Goal: Find specific page/section: Find specific page/section

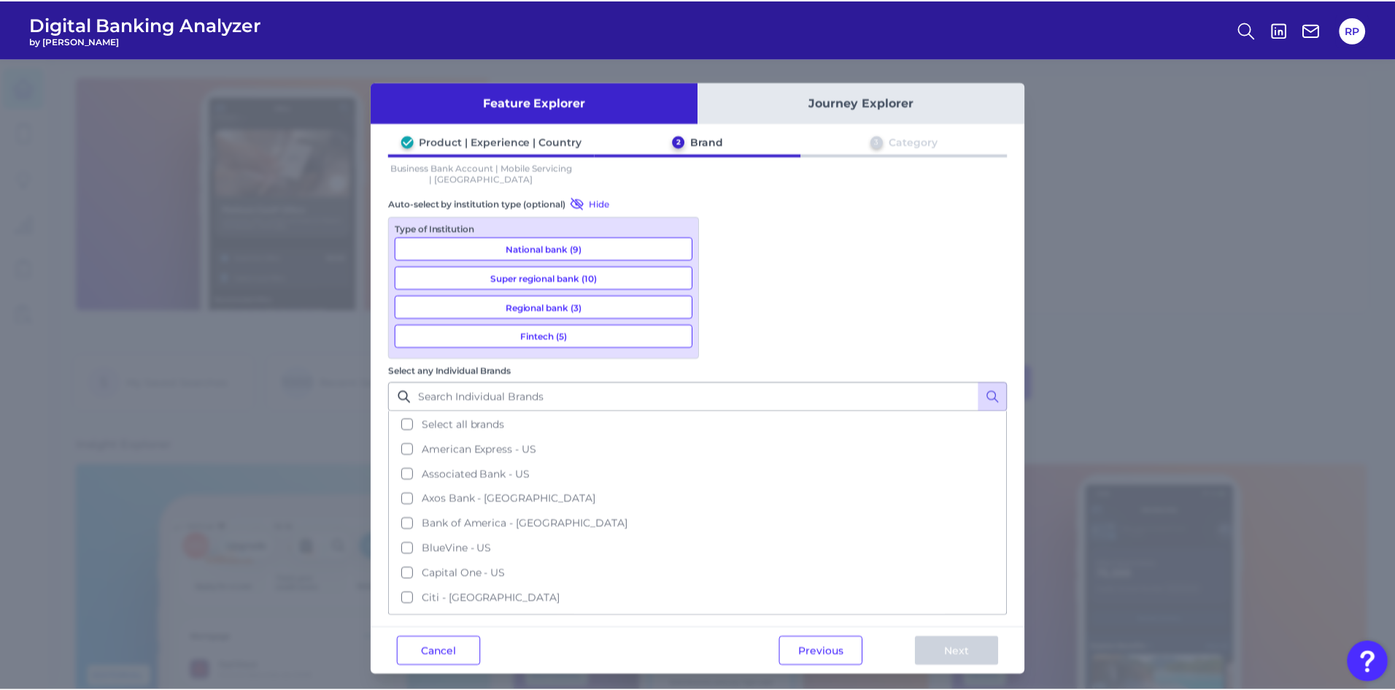
scroll to position [1, 0]
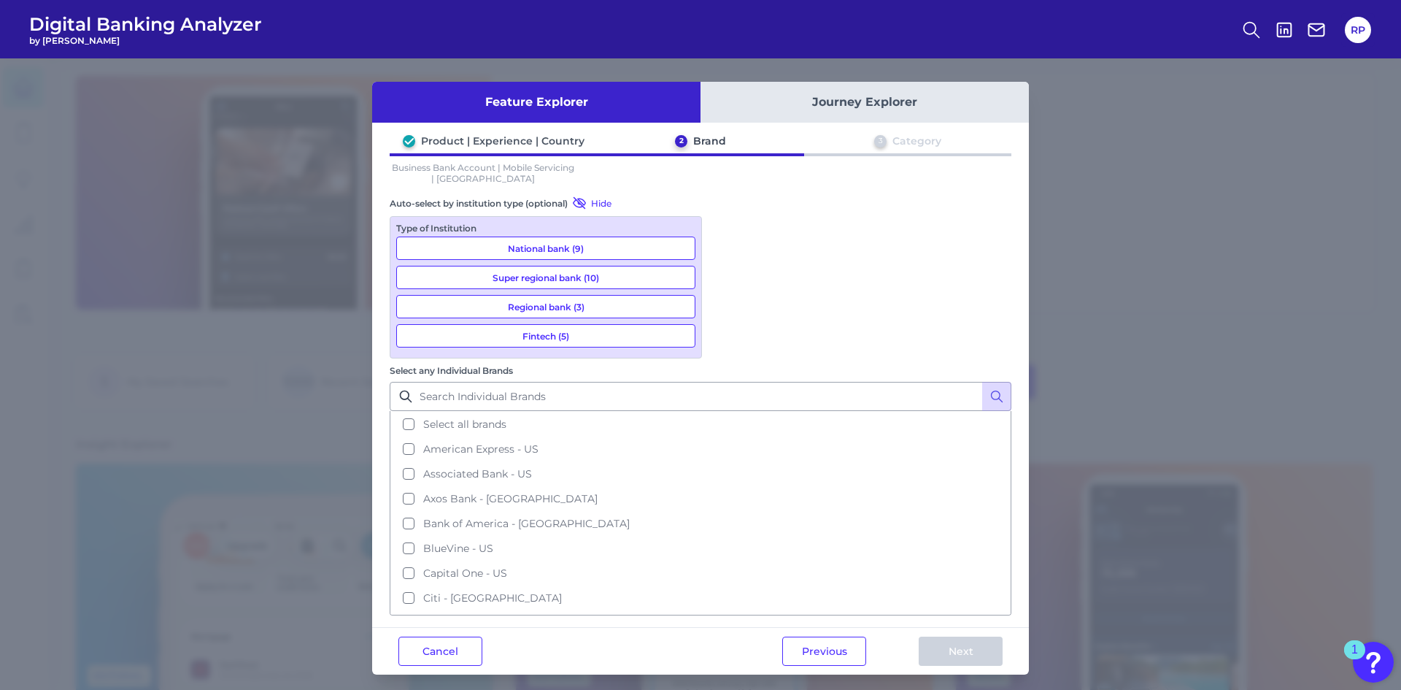
drag, startPoint x: 450, startPoint y: 482, endPoint x: 409, endPoint y: 471, distance: 42.1
click at [449, 636] on button "Cancel" at bounding box center [440, 650] width 84 height 29
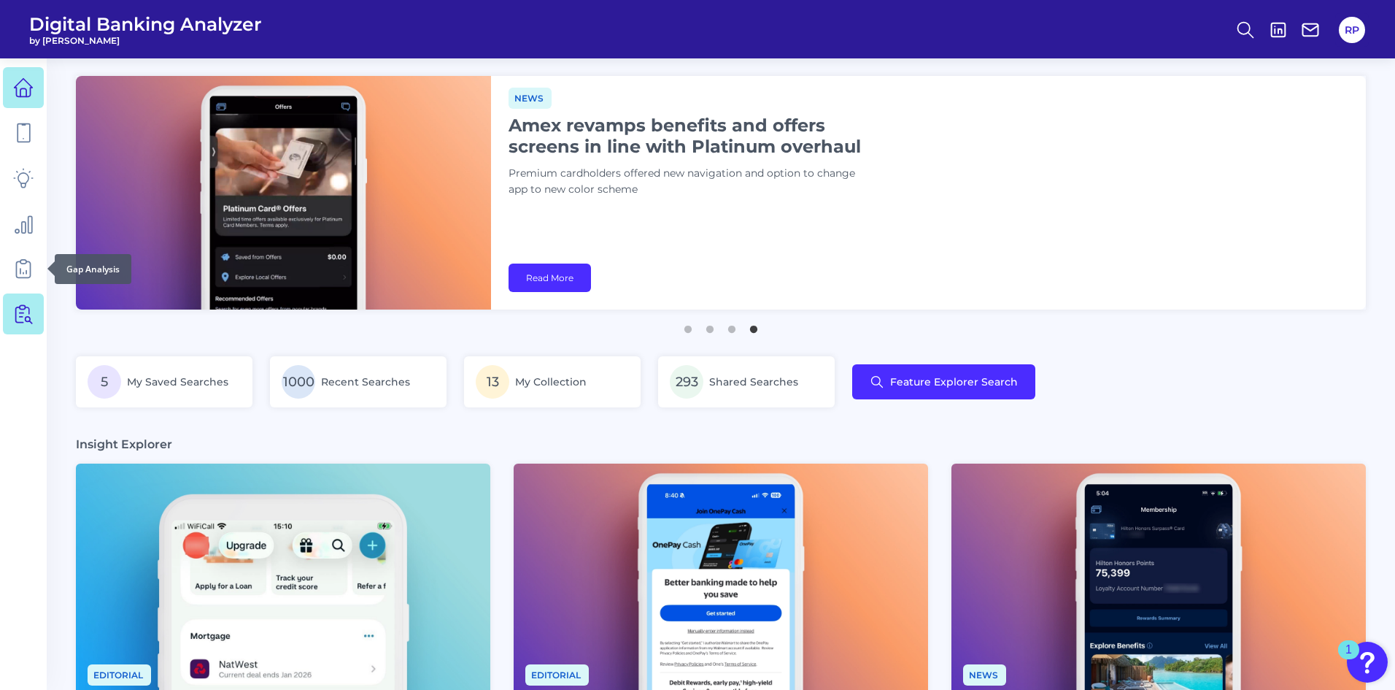
click at [24, 302] on link at bounding box center [23, 313] width 41 height 41
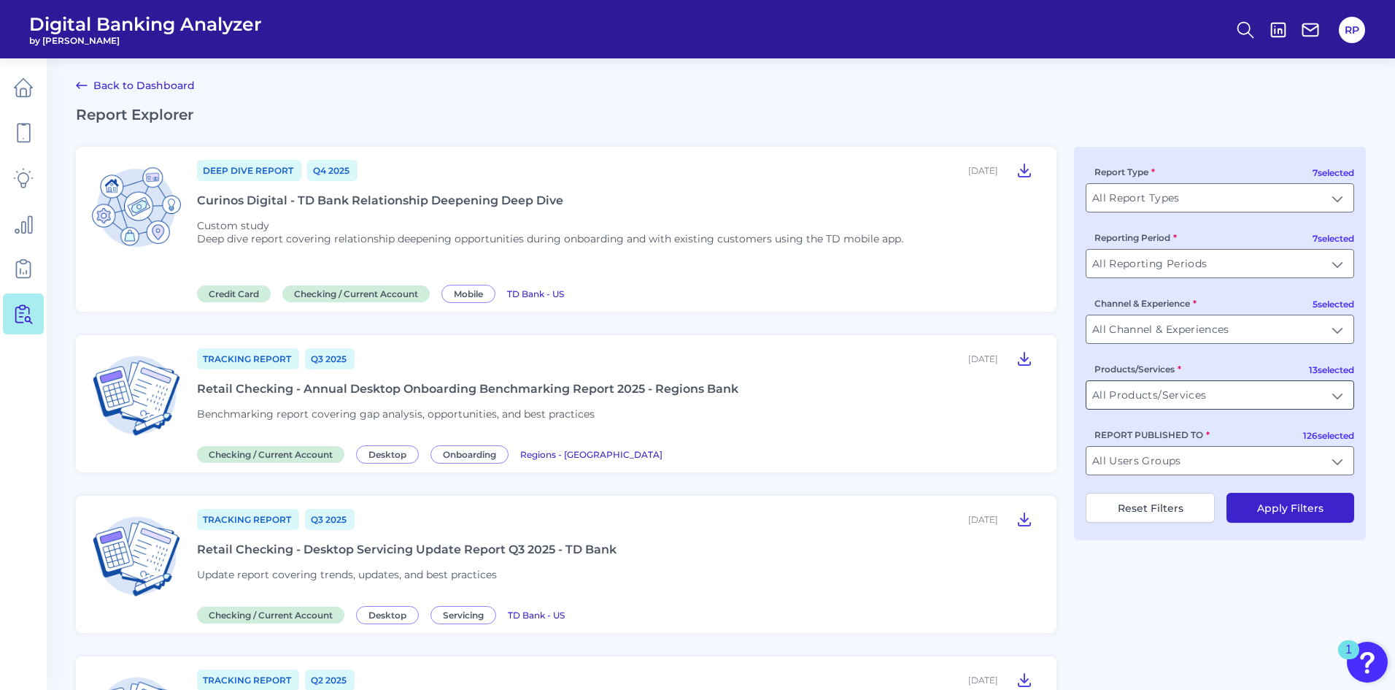
click at [1317, 390] on input "All Products/Services" at bounding box center [1220, 395] width 267 height 28
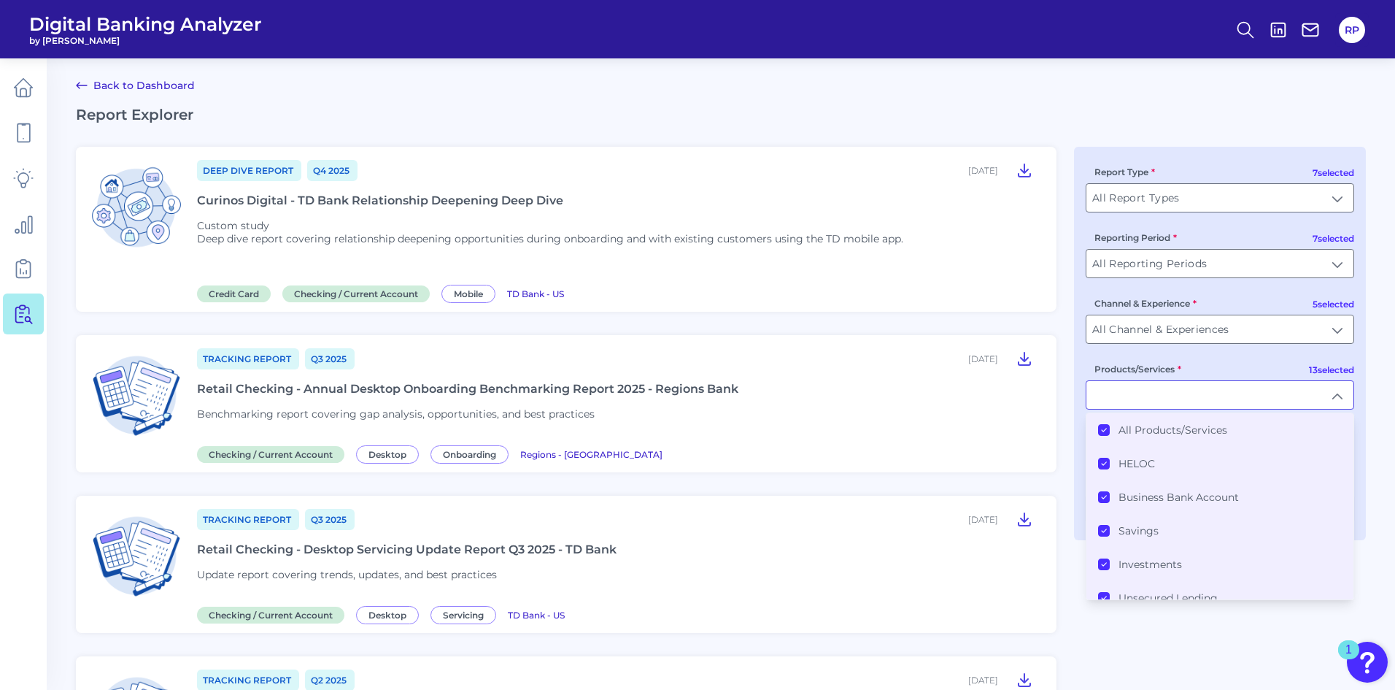
click at [1171, 423] on label "All Products/Services" at bounding box center [1173, 429] width 109 height 13
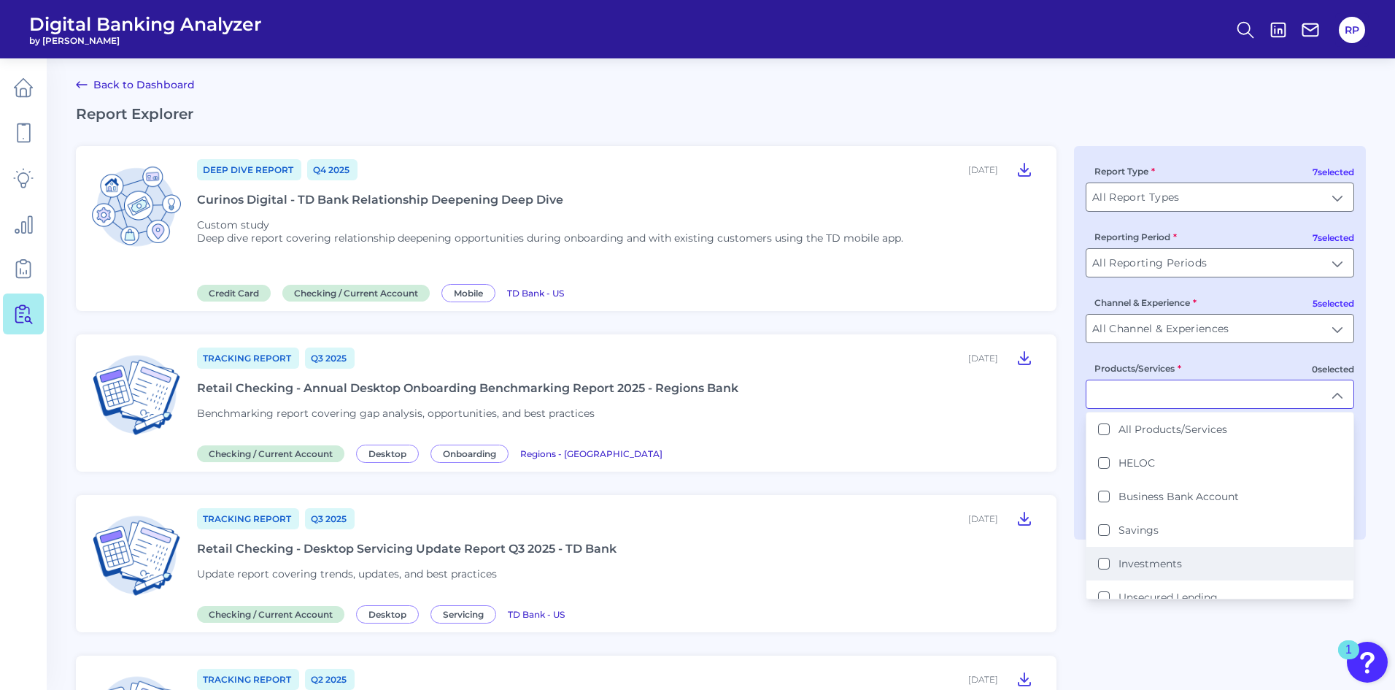
click at [1152, 555] on li "Investments" at bounding box center [1220, 564] width 267 height 34
type input "Investments"
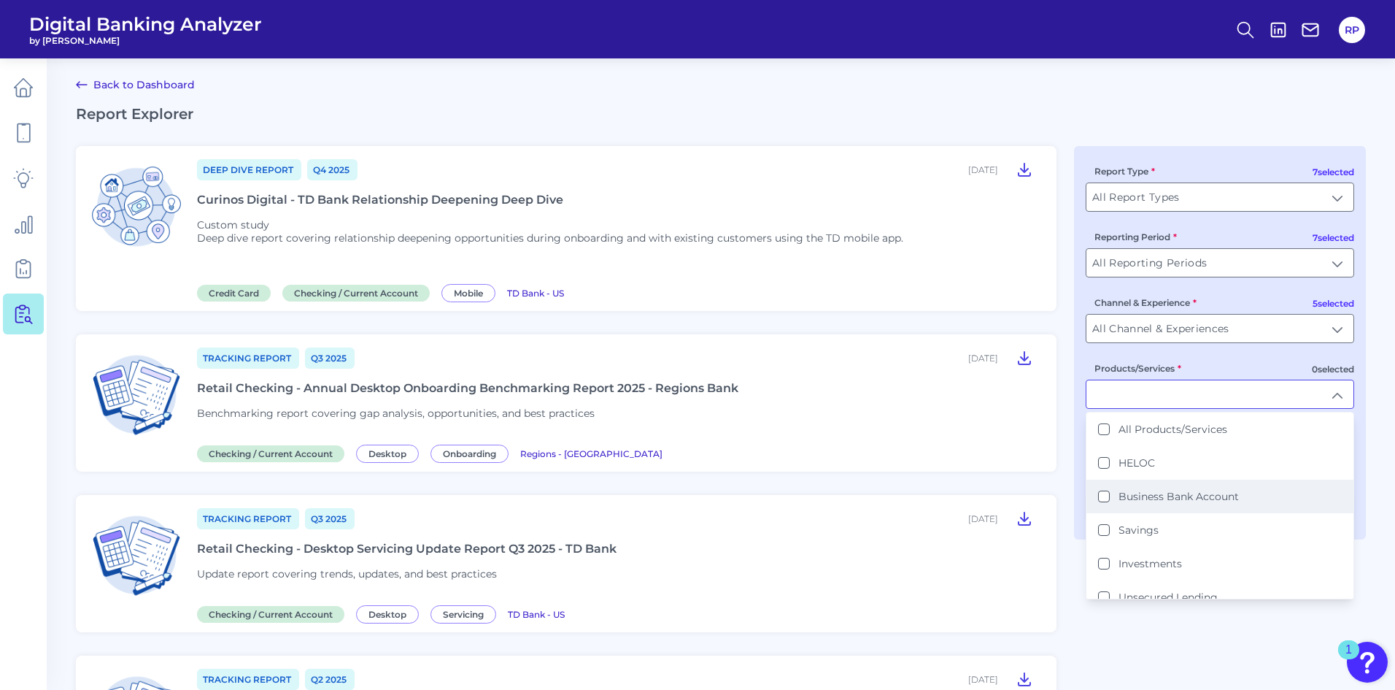
scroll to position [1, 0]
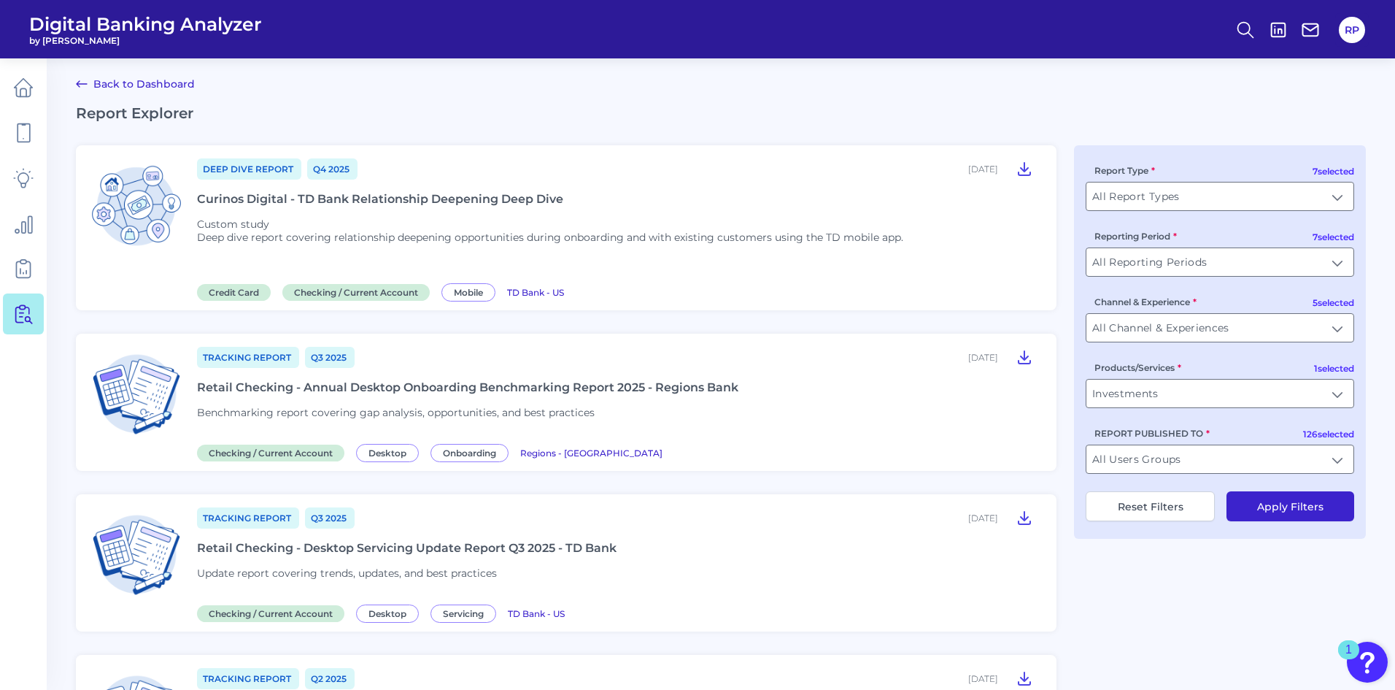
click at [1294, 501] on button "Apply Filters" at bounding box center [1291, 506] width 128 height 30
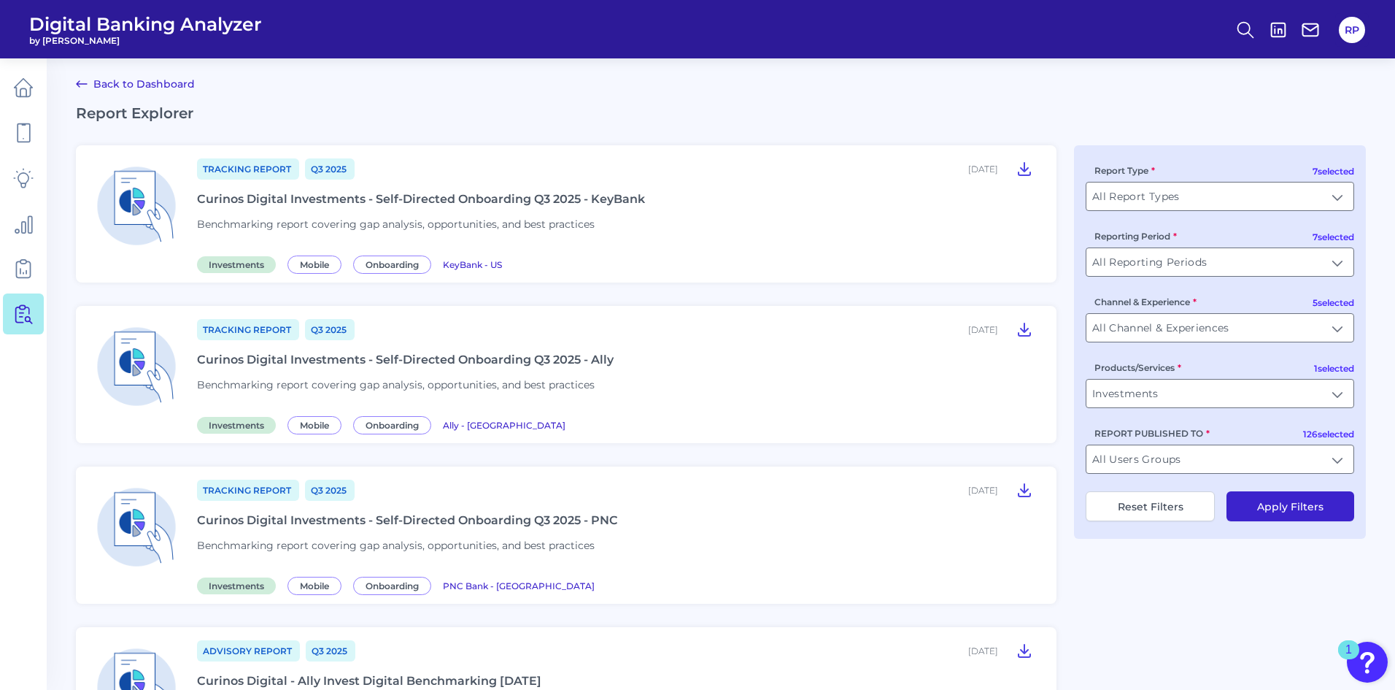
scroll to position [0, 0]
